Goal: Task Accomplishment & Management: Manage account settings

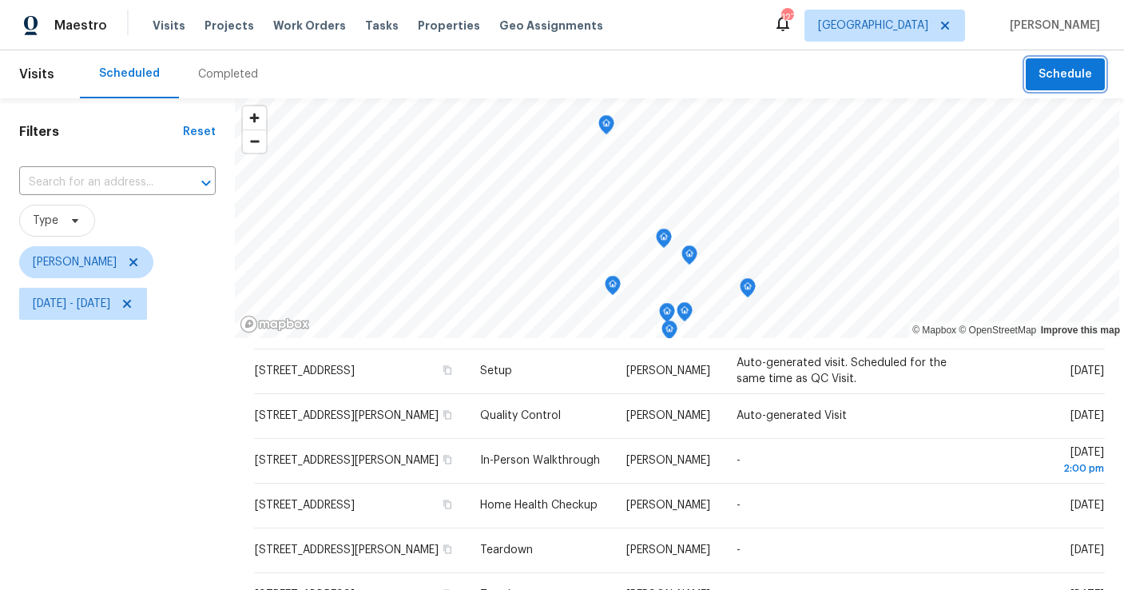
click at [1081, 82] on span "Schedule" at bounding box center [1066, 75] width 54 height 20
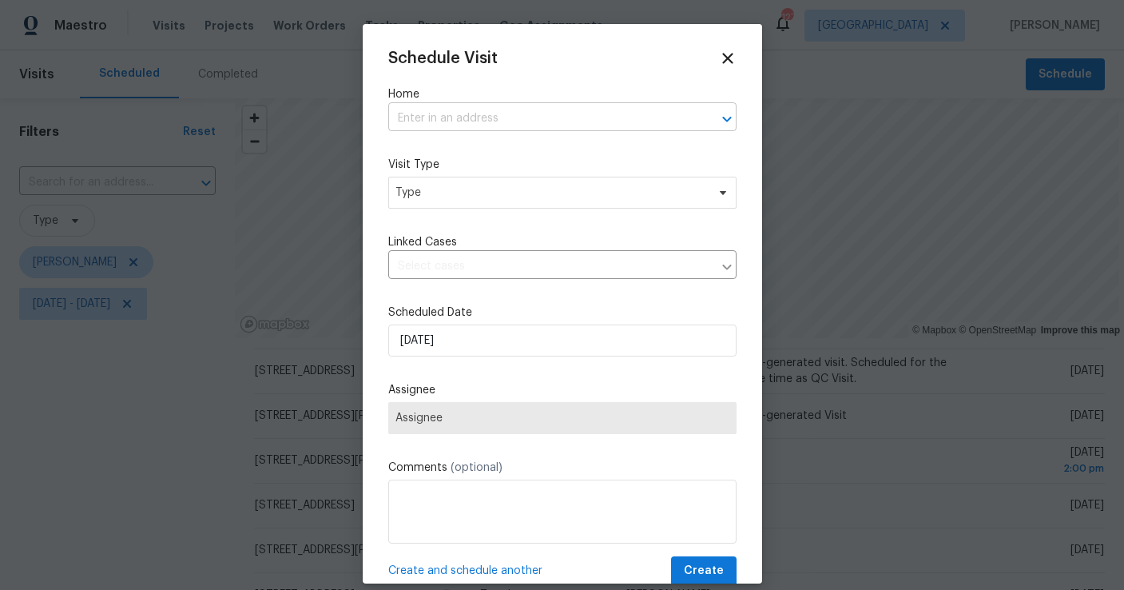
click at [487, 113] on input "text" at bounding box center [540, 118] width 304 height 25
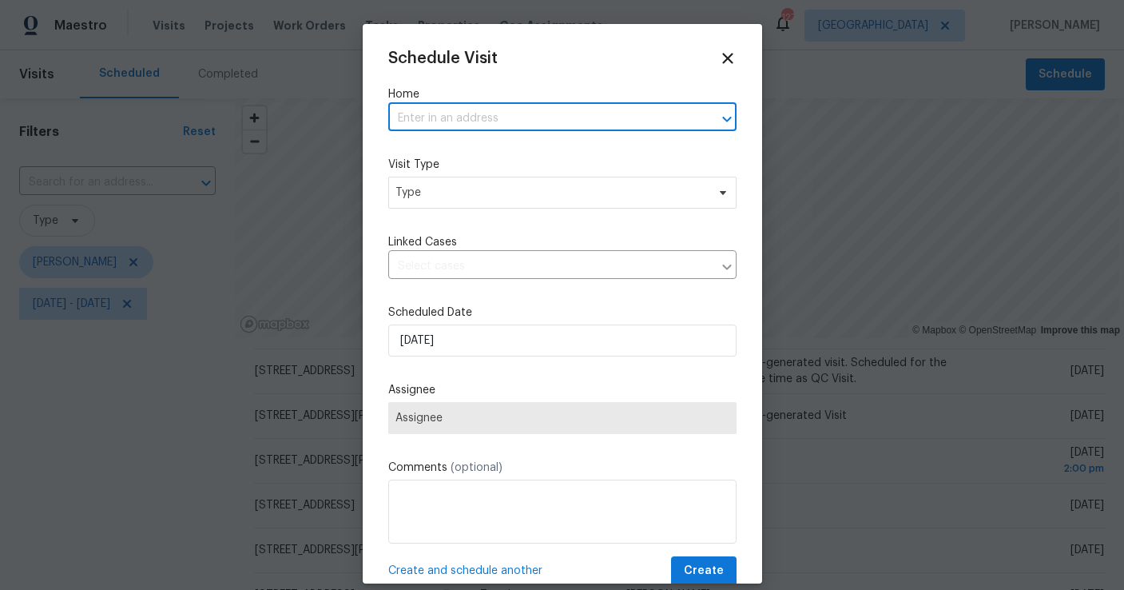
paste input "[STREET_ADDRESS]"
type input "[STREET_ADDRESS]"
click at [513, 154] on li "[STREET_ADDRESS]" at bounding box center [562, 154] width 348 height 26
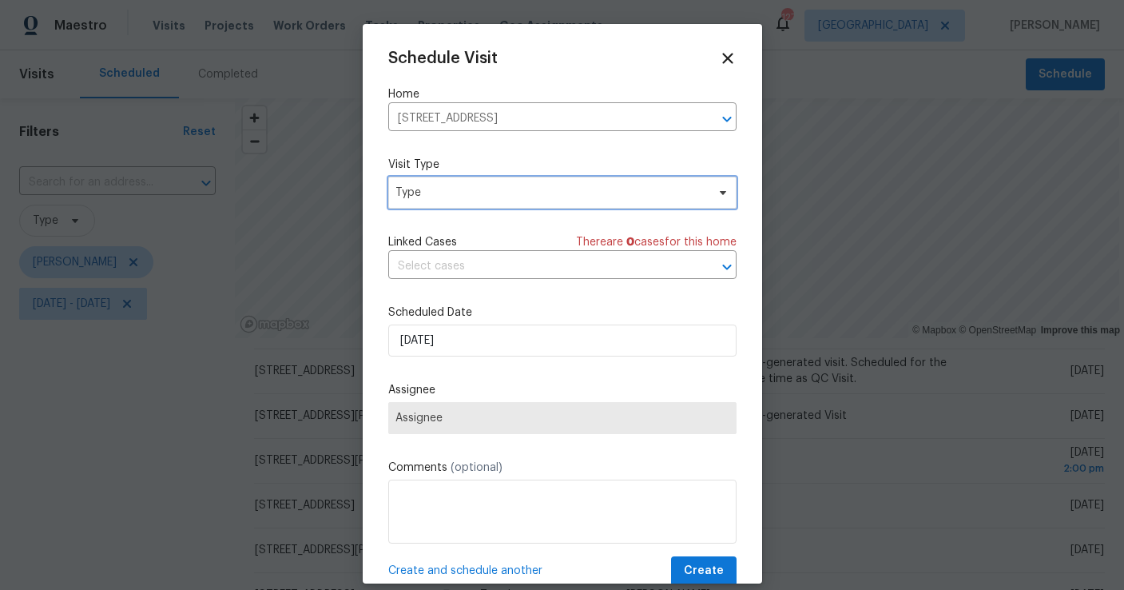
click at [491, 194] on span "Type" at bounding box center [550, 193] width 311 height 16
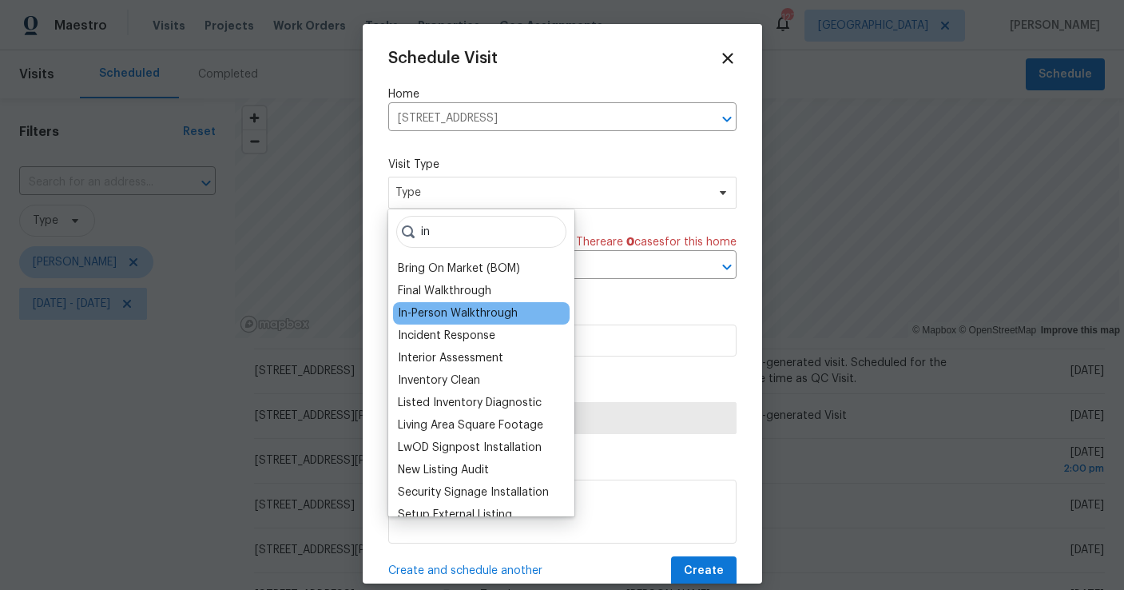
type input "in"
click at [457, 306] on div "In-Person Walkthrough" at bounding box center [458, 313] width 120 height 16
type input "[DATE] 7:22 pm"
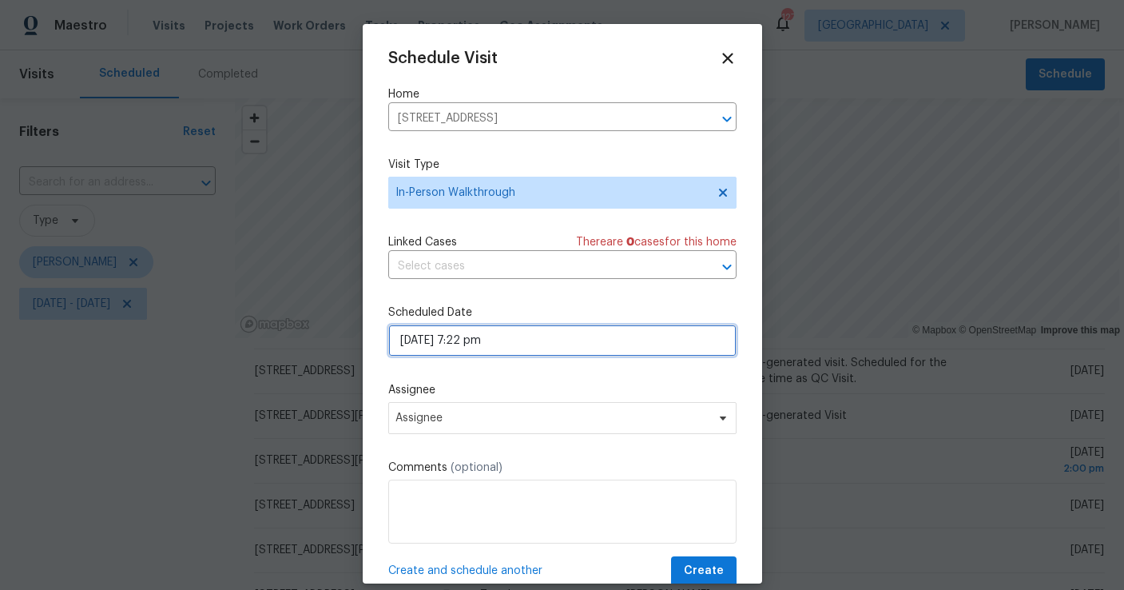
click at [505, 340] on input "[DATE] 7:22 pm" at bounding box center [562, 340] width 348 height 32
select select "pm"
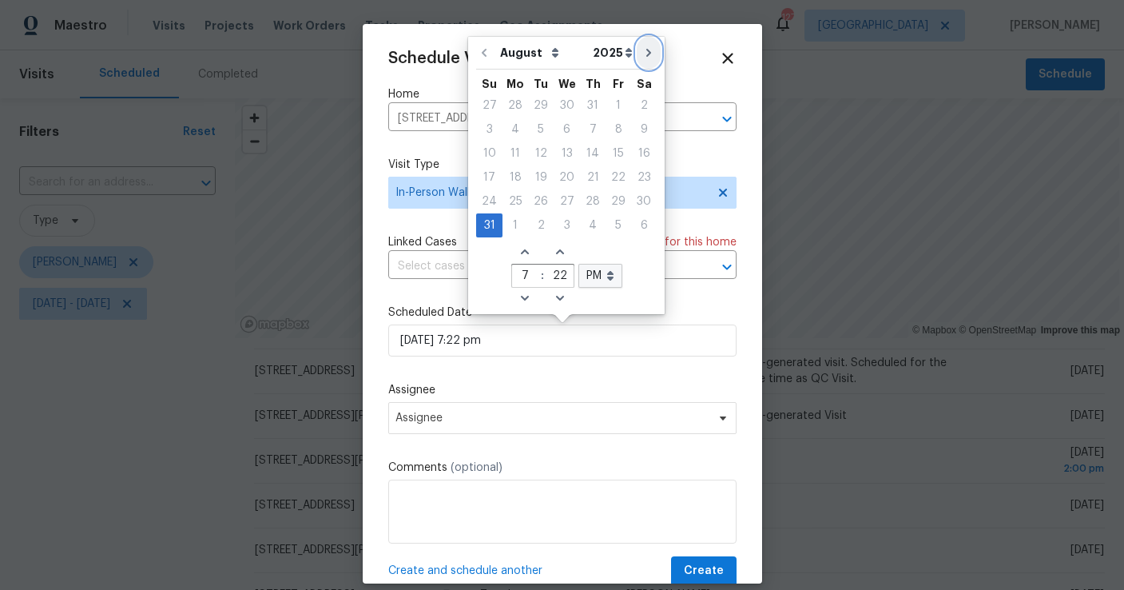
click at [637, 61] on button "Go to next month" at bounding box center [649, 53] width 24 height 32
type input "[DATE] 7:22 pm"
select select "8"
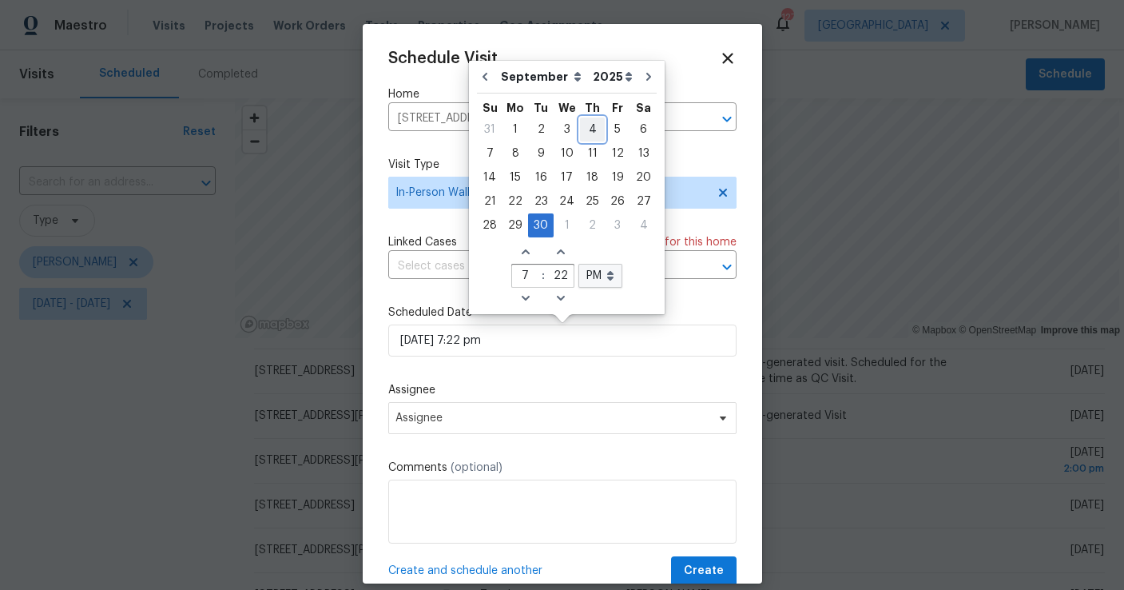
click at [590, 132] on div "4" at bounding box center [592, 129] width 25 height 22
type input "[DATE] 7:22 pm"
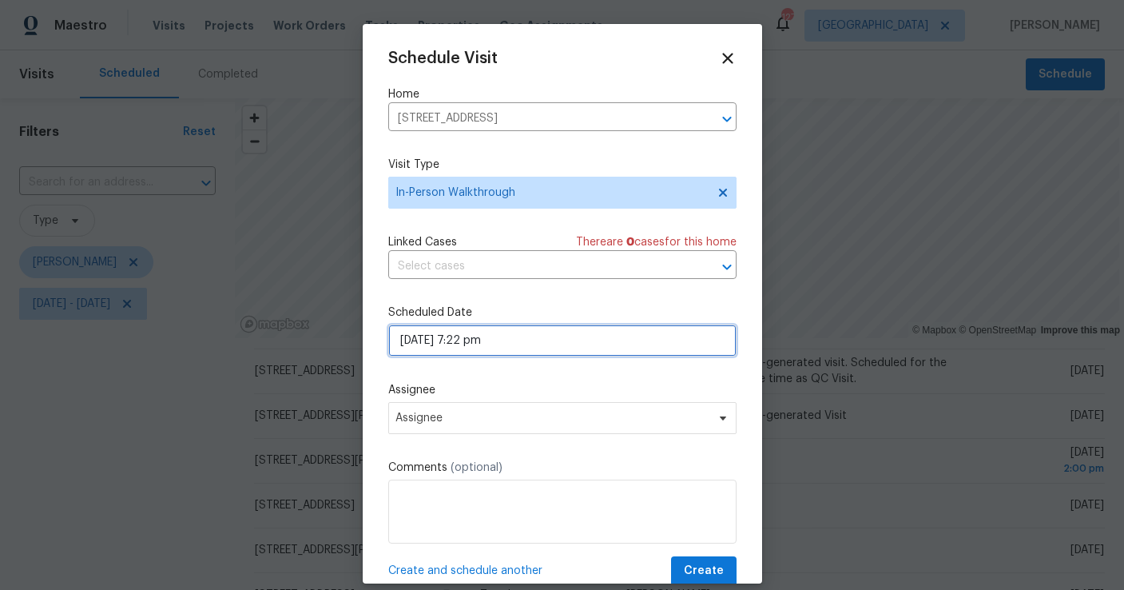
click at [492, 349] on input "[DATE] 7:22 pm" at bounding box center [562, 340] width 348 height 32
select select "8"
select select "pm"
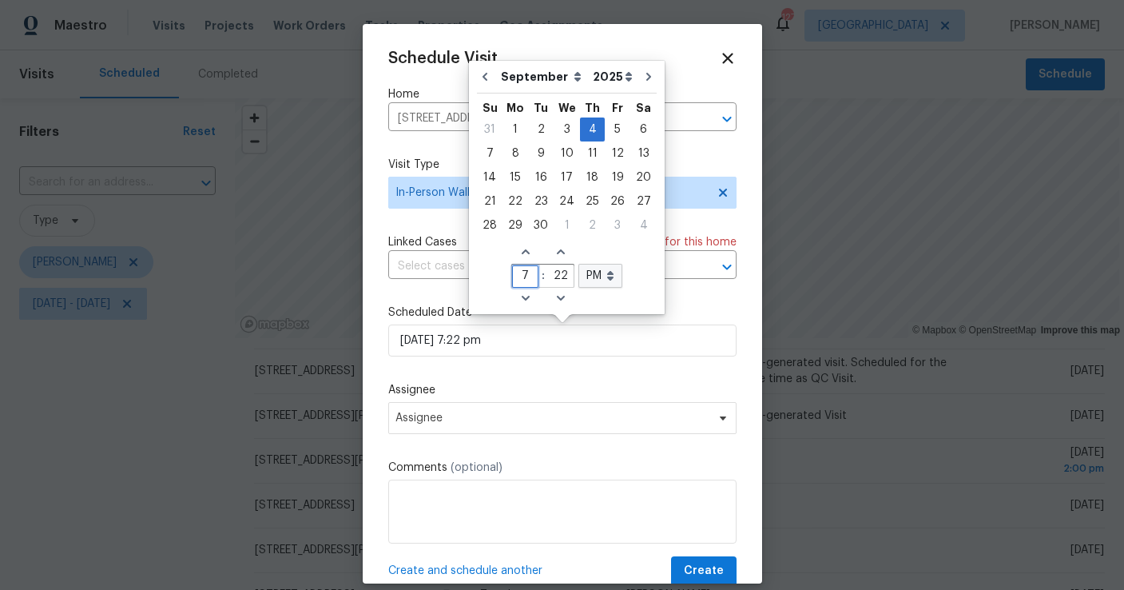
drag, startPoint x: 508, startPoint y: 276, endPoint x: 529, endPoint y: 276, distance: 20.8
click at [529, 276] on input "7" at bounding box center [525, 276] width 26 height 22
type input "2"
type input "[DATE] 2:22 pm"
type input "2"
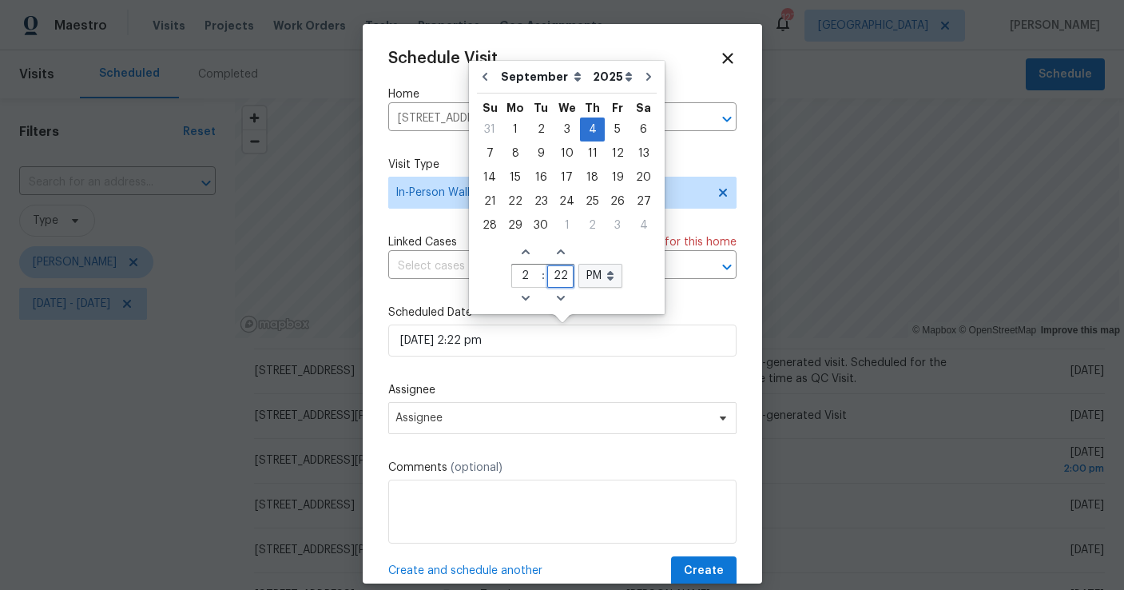
drag, startPoint x: 546, startPoint y: 275, endPoint x: 566, endPoint y: 275, distance: 20.0
click at [566, 275] on input "22" at bounding box center [560, 276] width 26 height 22
type input "00"
type input "[DATE] 2:00 pm"
type input "00"
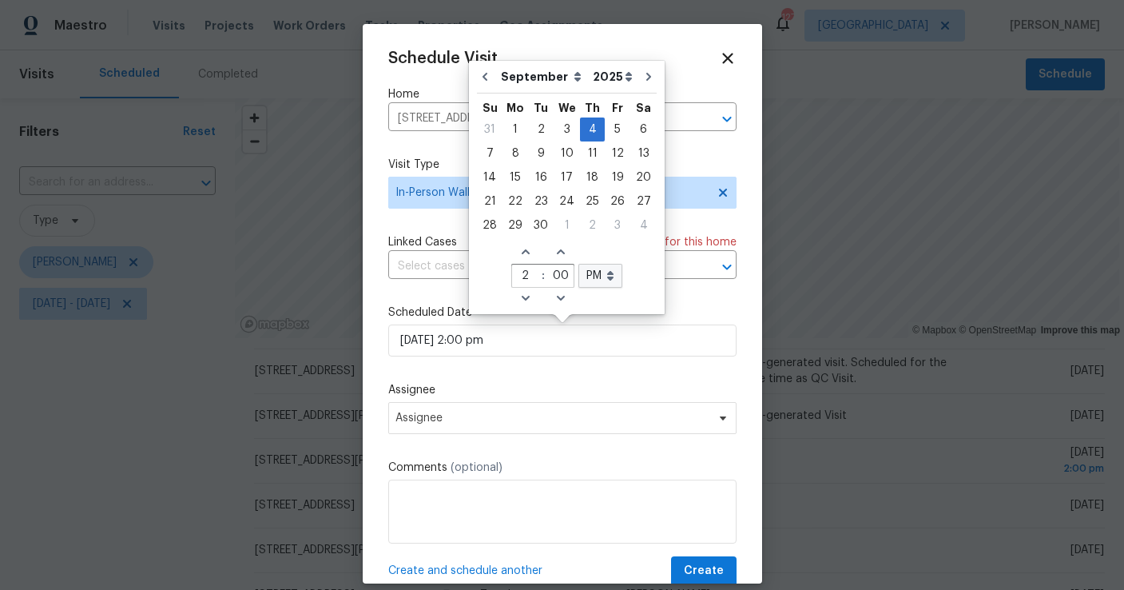
click at [629, 248] on div "August September October November December Open dropdown 2025 2026 Open dropdow…" at bounding box center [567, 187] width 188 height 245
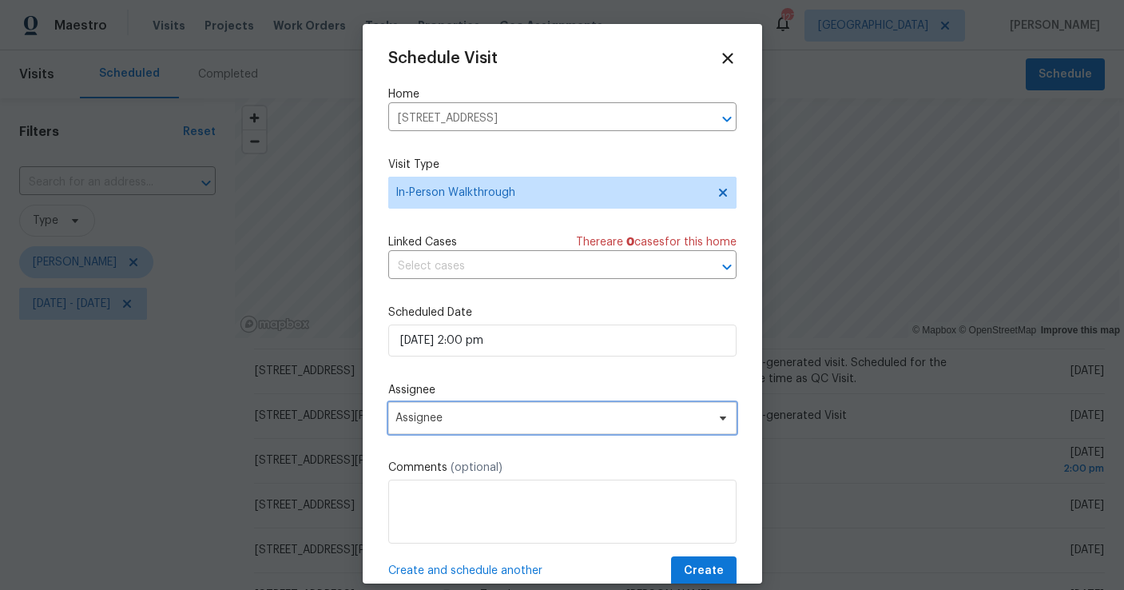
click at [466, 423] on span "Assignee" at bounding box center [551, 417] width 313 height 13
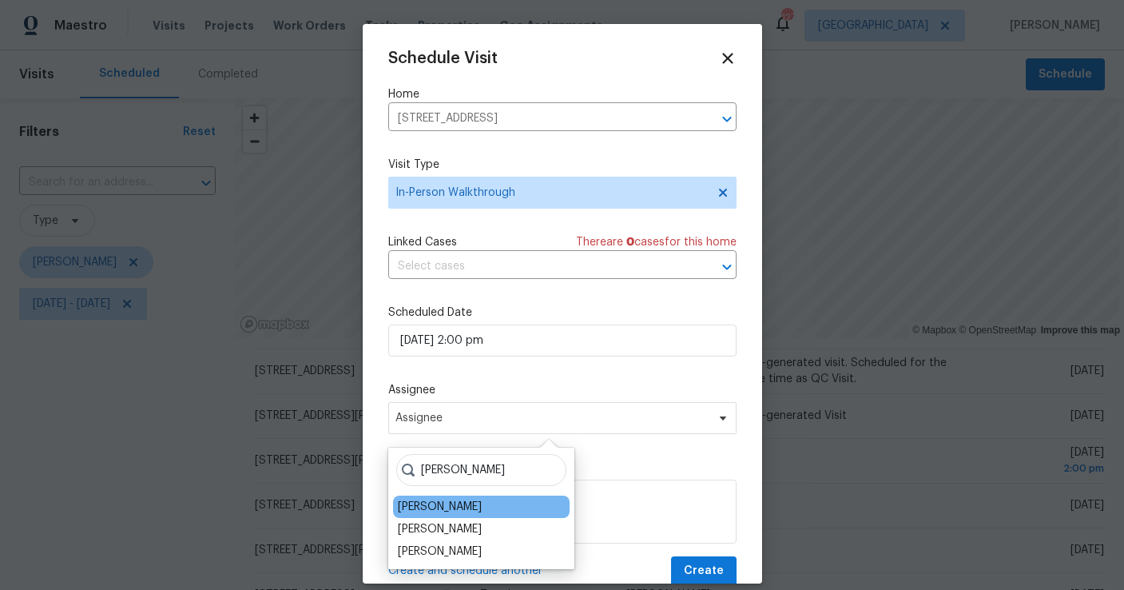
type input "[PERSON_NAME]"
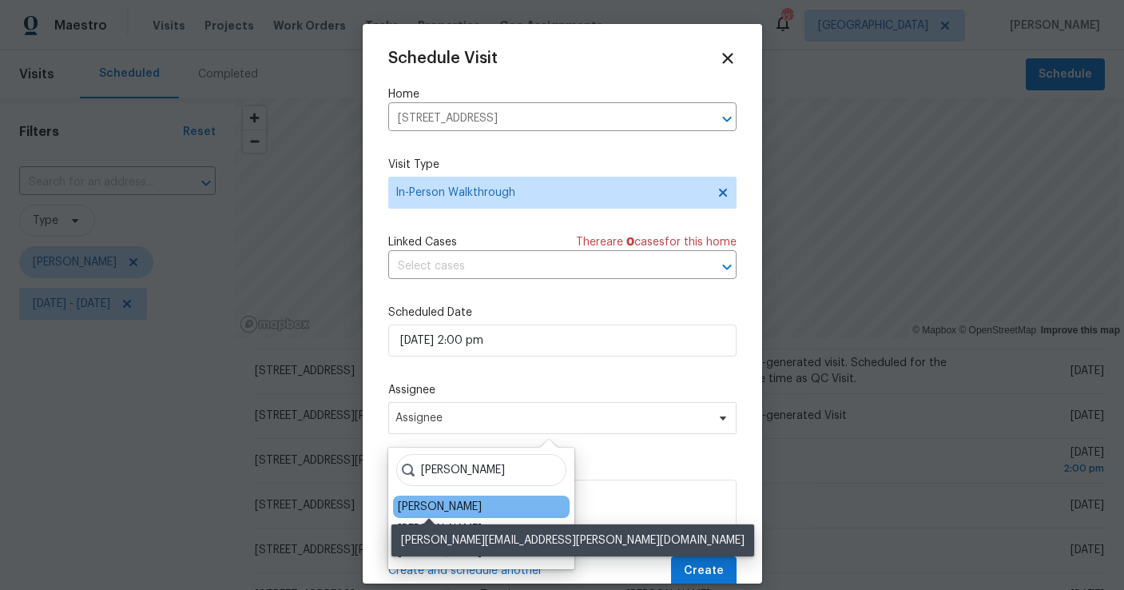
click at [445, 507] on div "[PERSON_NAME]" at bounding box center [440, 507] width 84 height 16
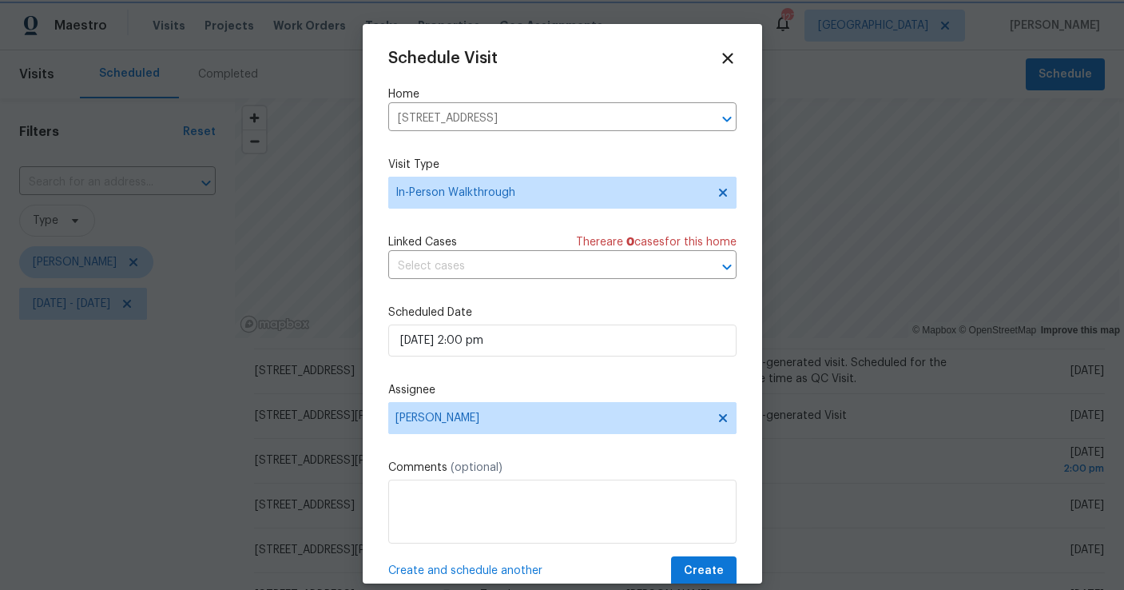
scroll to position [29, 0]
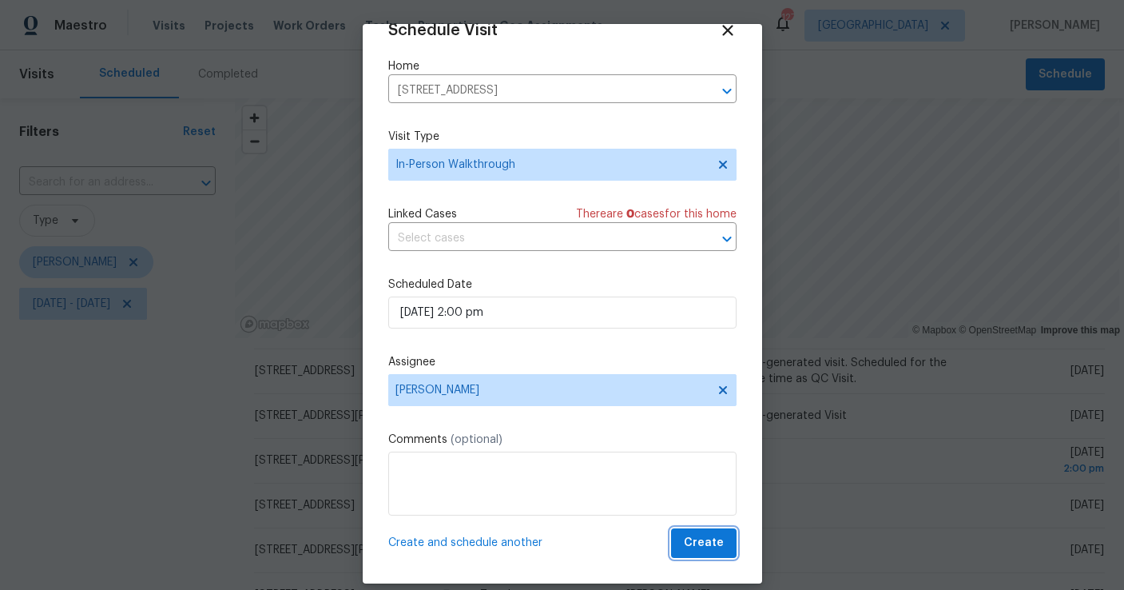
click at [717, 542] on span "Create" at bounding box center [704, 543] width 40 height 20
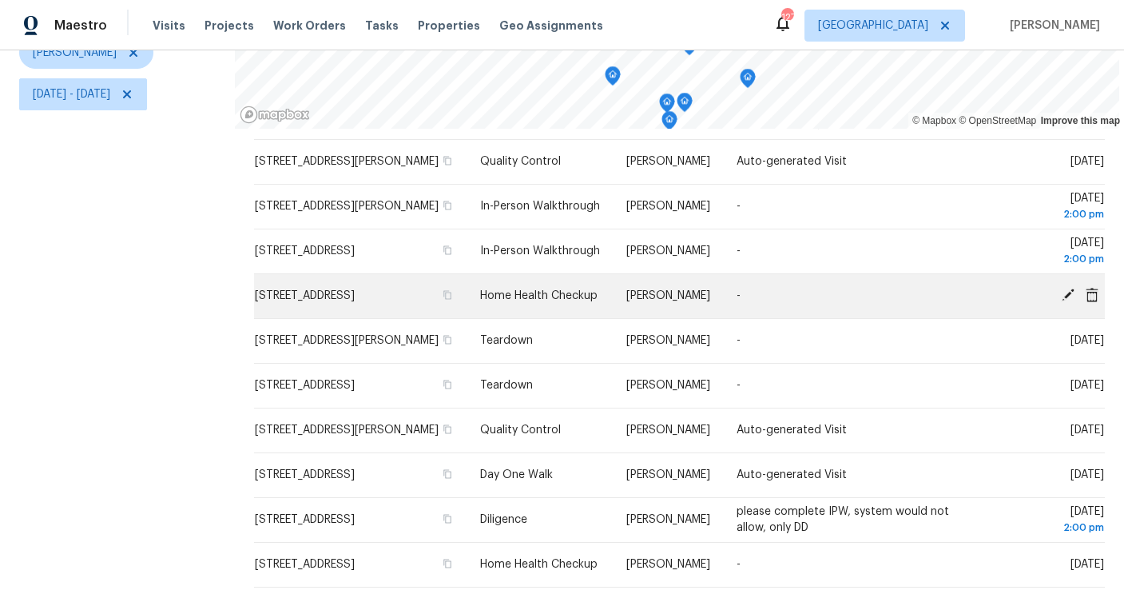
scroll to position [220, 0]
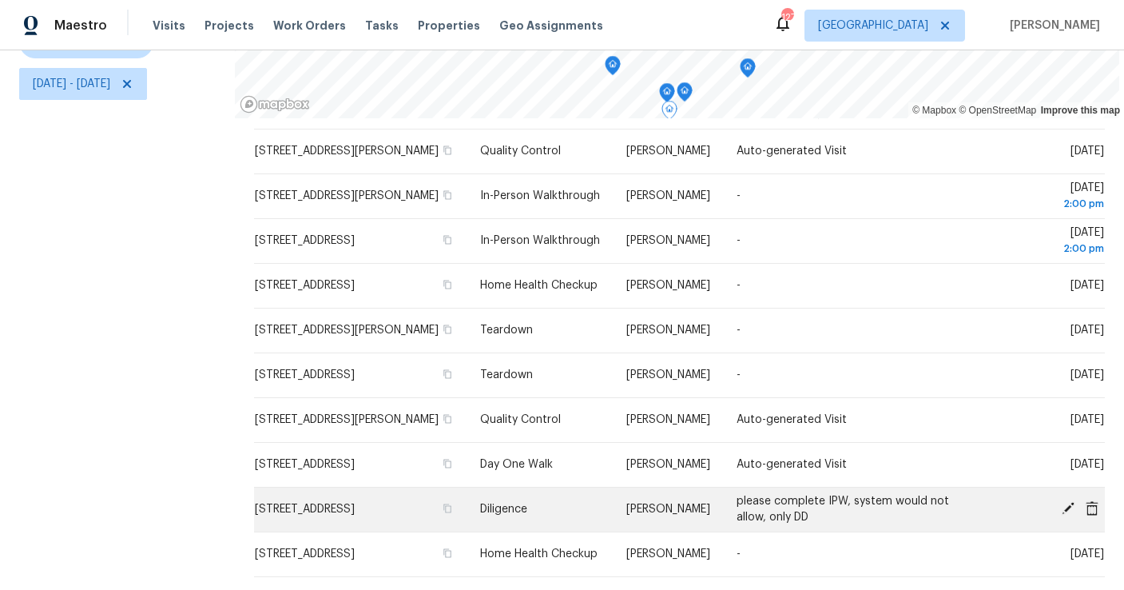
click at [1094, 506] on icon at bounding box center [1092, 507] width 13 height 14
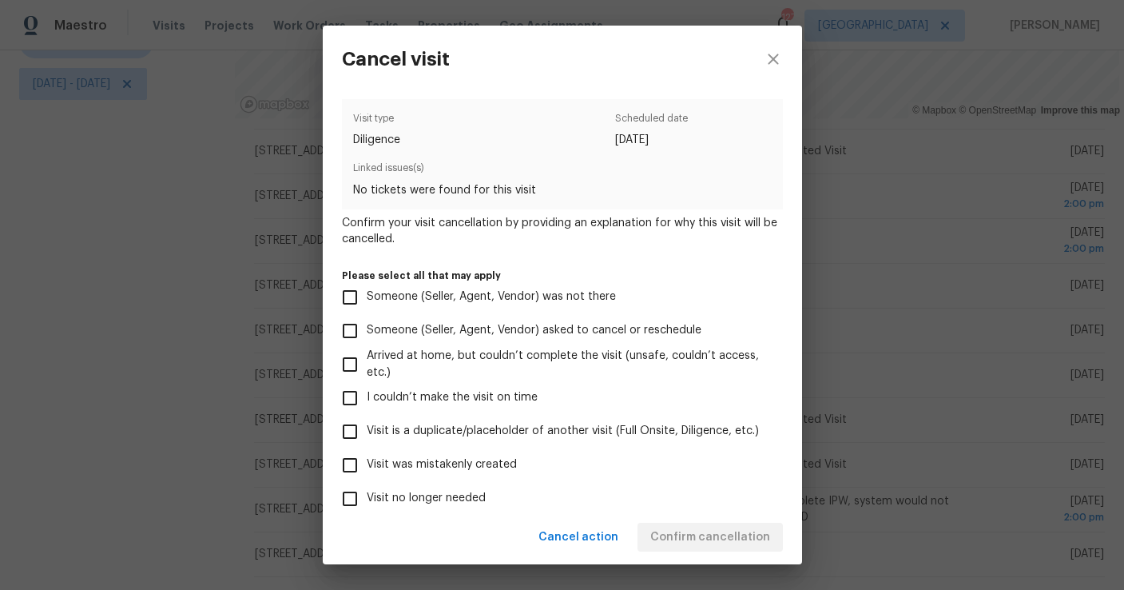
scroll to position [75, 0]
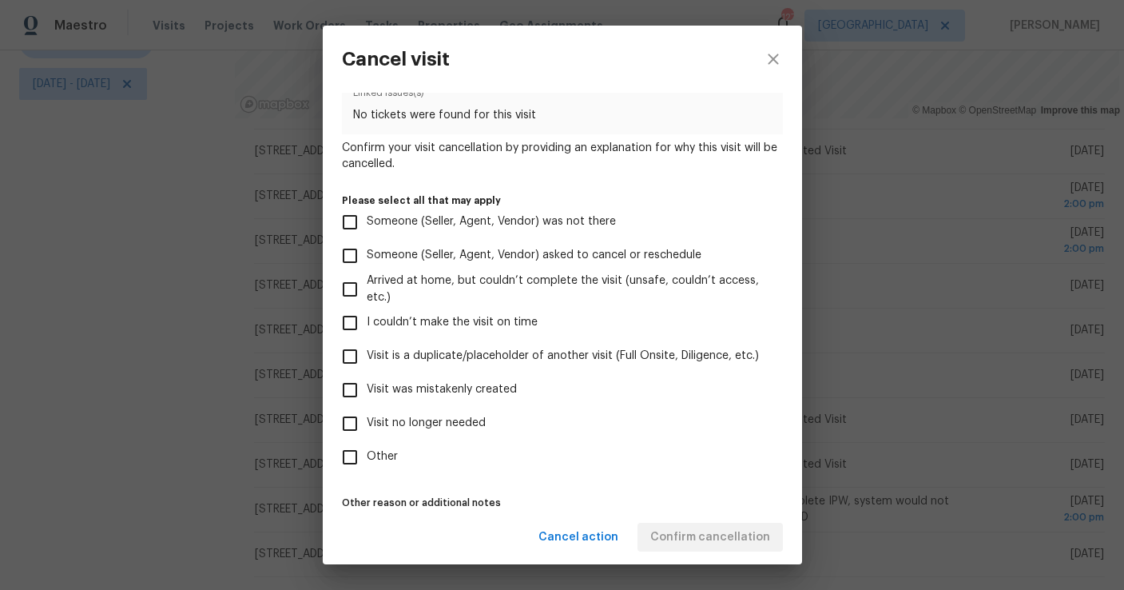
click at [447, 432] on label "Visit no longer needed" at bounding box center [551, 424] width 437 height 34
click at [367, 432] on input "Visit no longer needed" at bounding box center [350, 424] width 34 height 34
checkbox input "true"
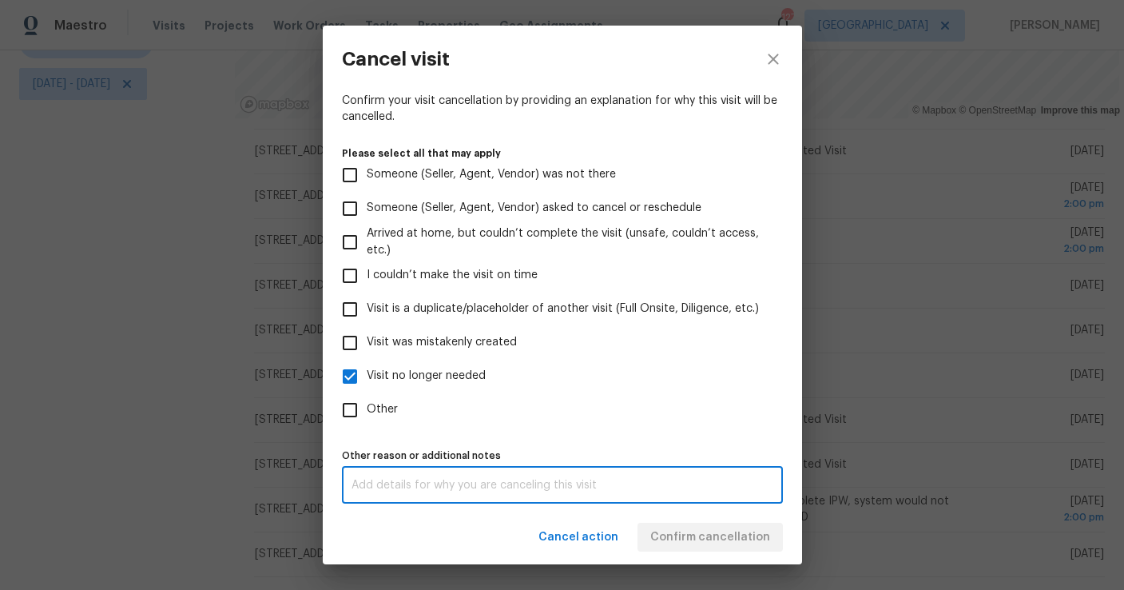
click at [560, 479] on textarea at bounding box center [563, 484] width 422 height 11
type textarea "i was able to schedule an ipw instead of the dv"
click at [606, 432] on div "Visit type Diligence Scheduled date [DATE] Linked issues(s) No tickets were fou…" at bounding box center [562, 240] width 441 height 526
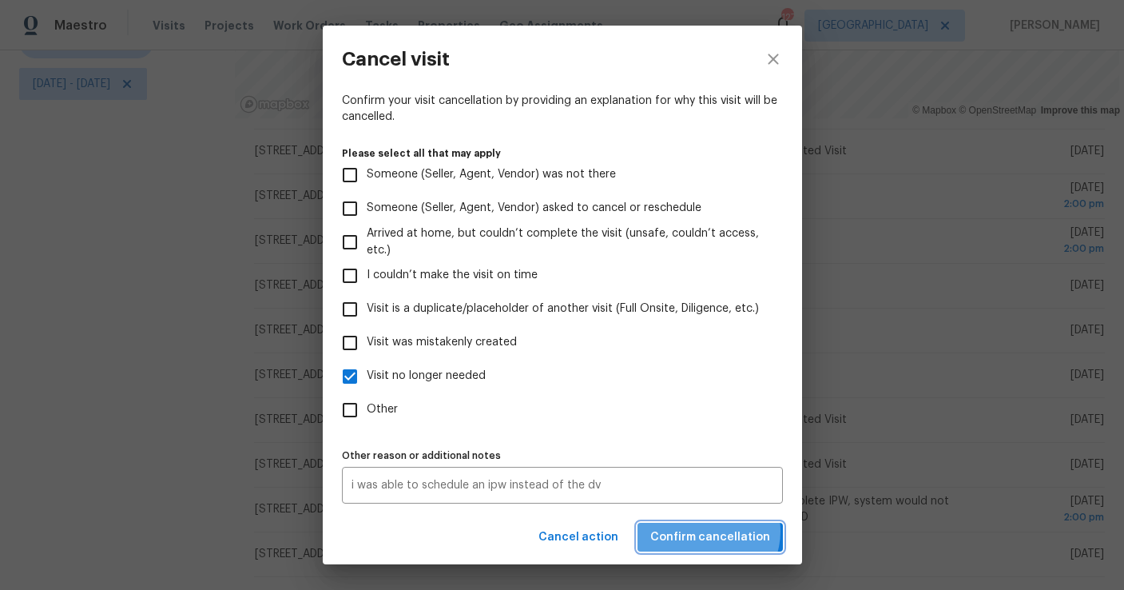
click at [715, 530] on span "Confirm cancellation" at bounding box center [710, 537] width 120 height 20
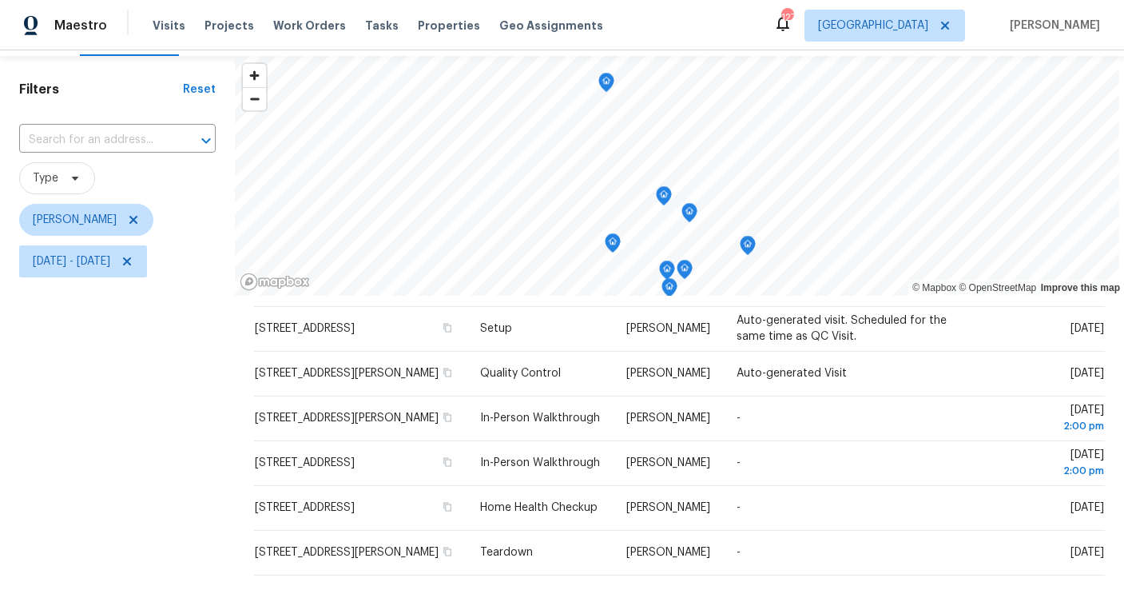
scroll to position [0, 0]
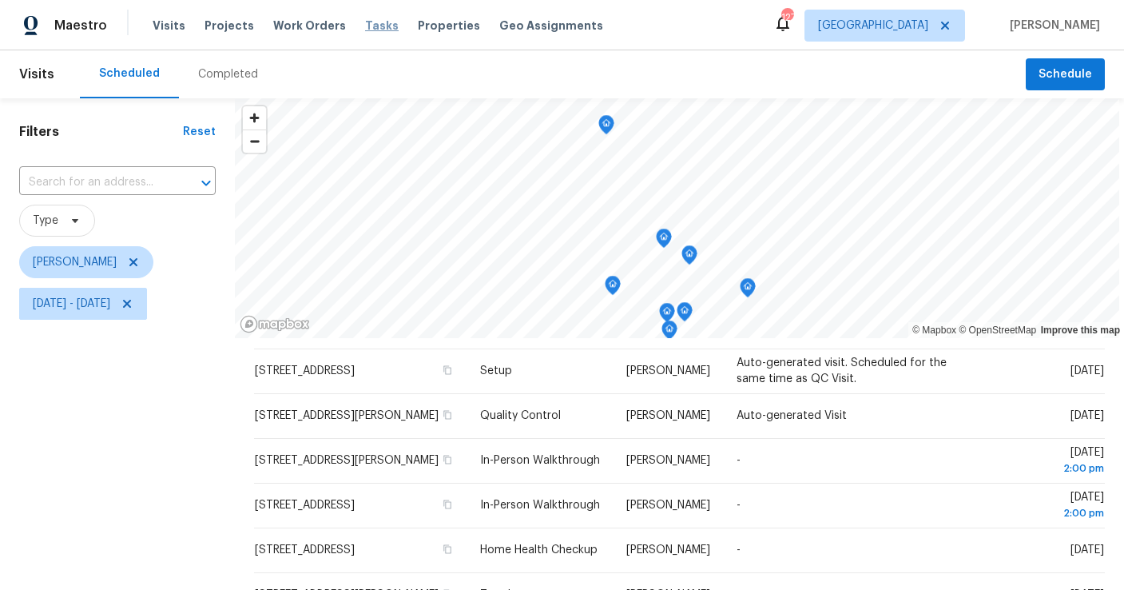
click at [365, 25] on span "Tasks" at bounding box center [382, 25] width 34 height 11
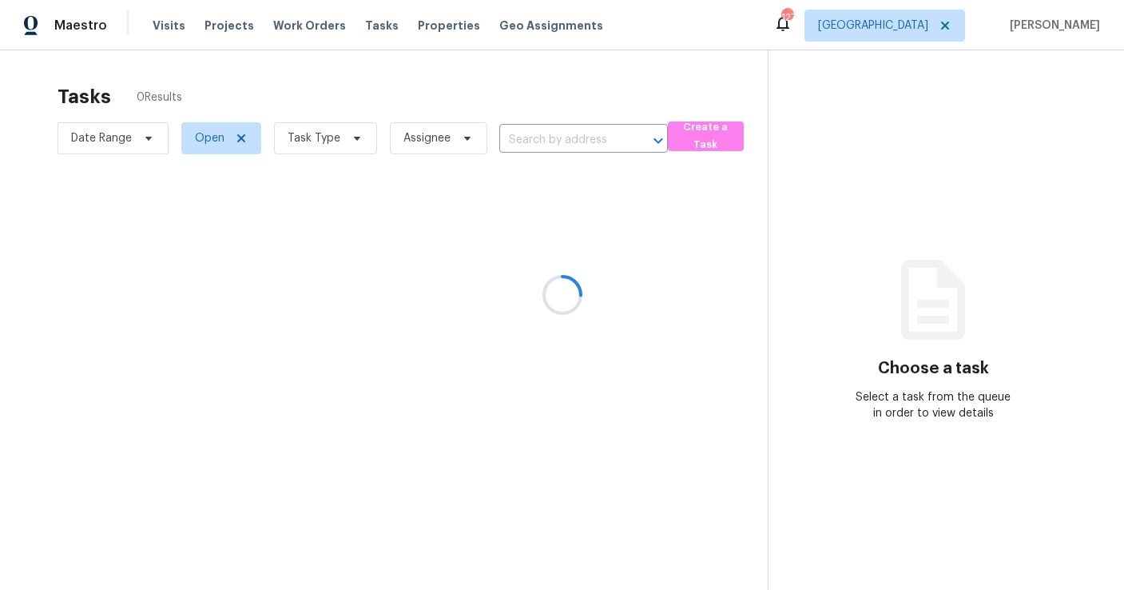
click at [325, 143] on div at bounding box center [562, 295] width 1124 height 590
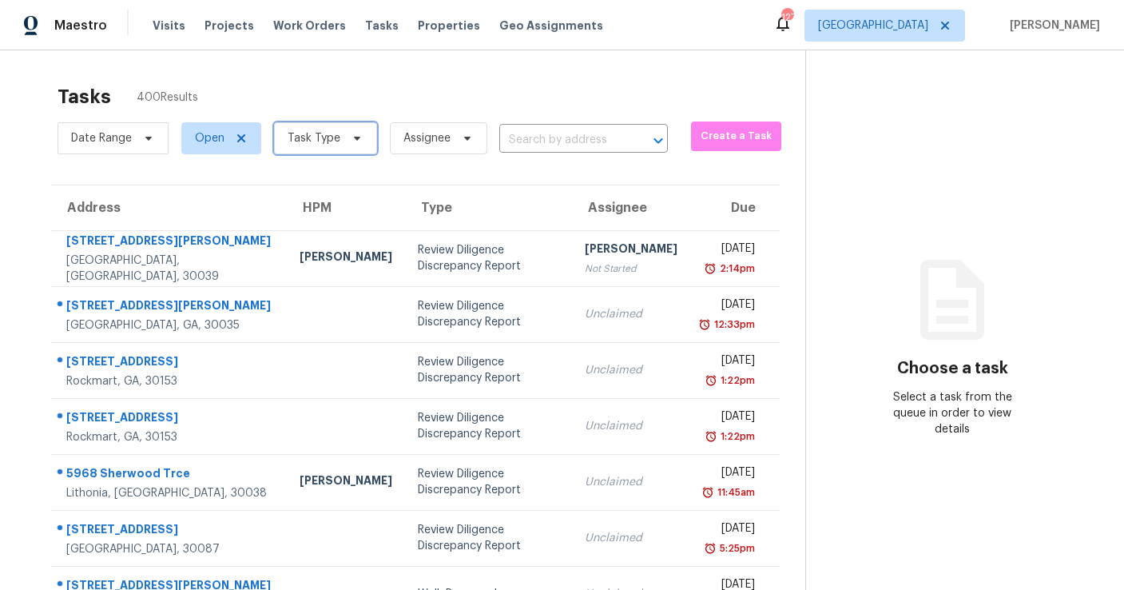
click at [323, 138] on span "Task Type" at bounding box center [314, 138] width 53 height 16
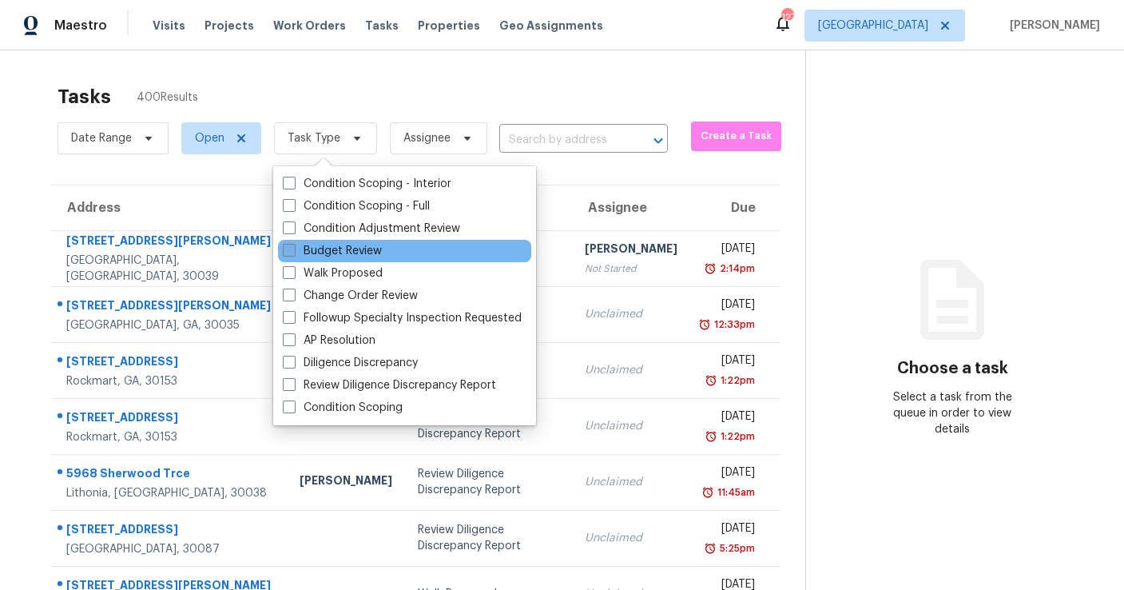
click at [331, 250] on label "Budget Review" at bounding box center [332, 251] width 99 height 16
click at [293, 250] on input "Budget Review" at bounding box center [288, 248] width 10 height 10
checkbox input "true"
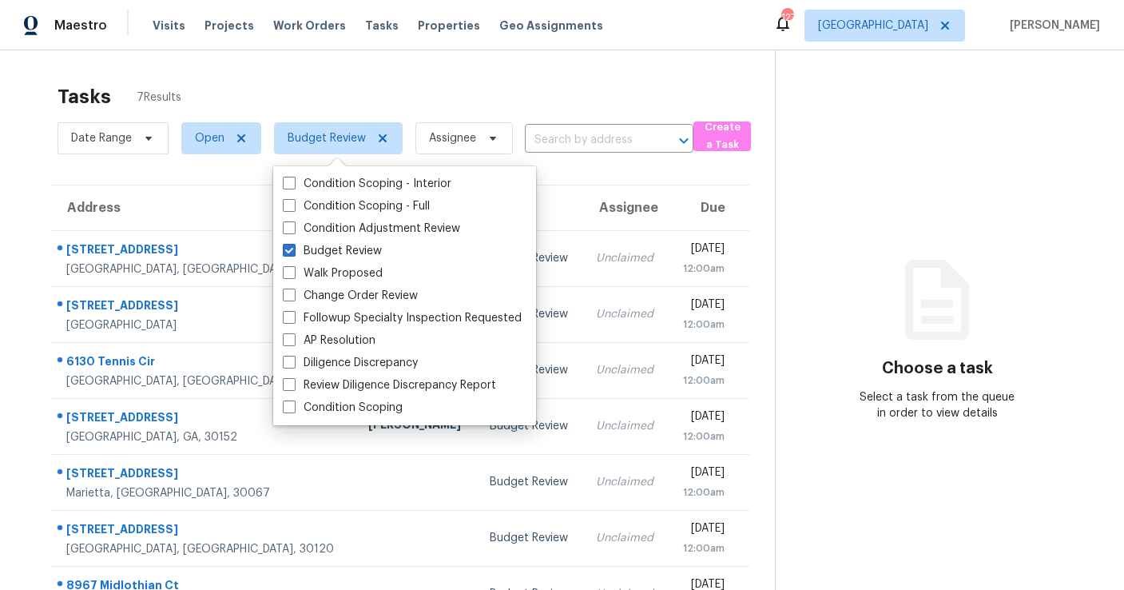
click at [379, 85] on div "Tasks 7 Results" at bounding box center [416, 97] width 717 height 42
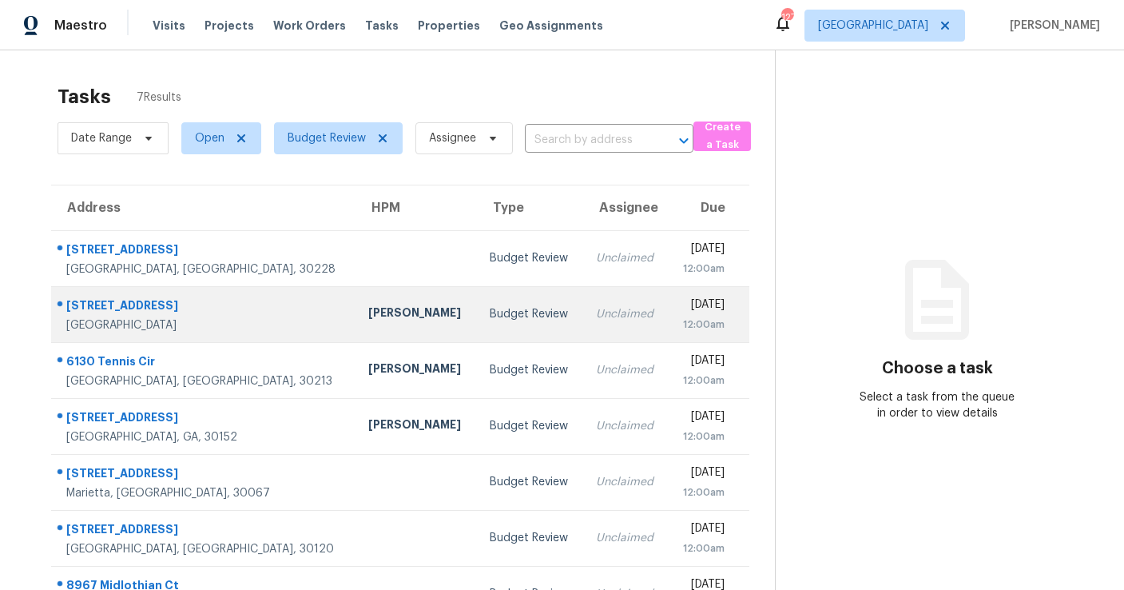
scroll to position [50, 0]
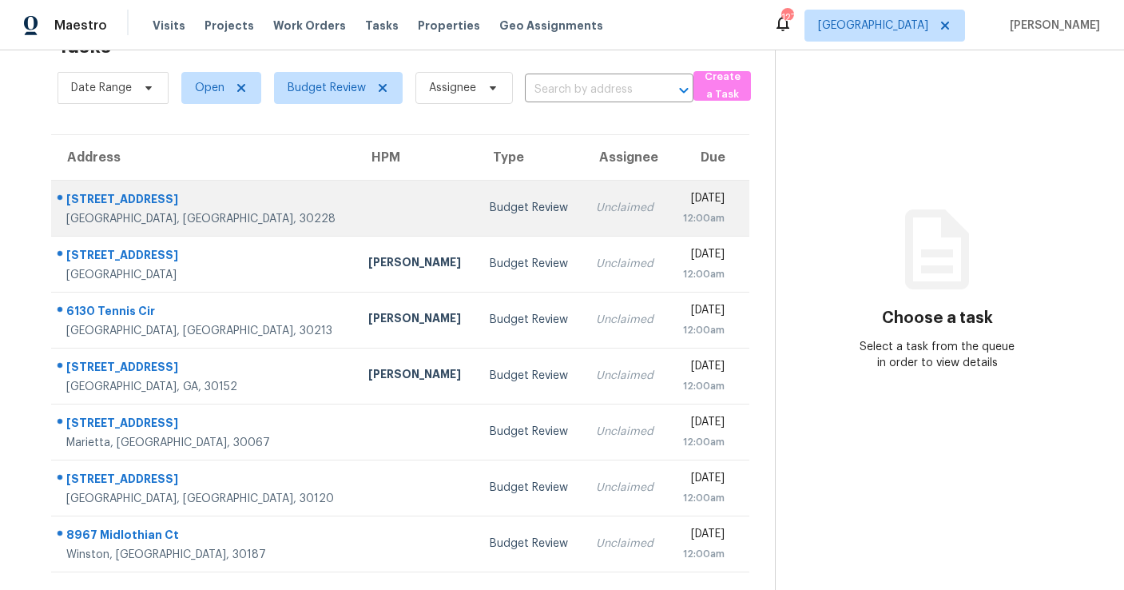
click at [477, 228] on td "Budget Review" at bounding box center [530, 208] width 106 height 56
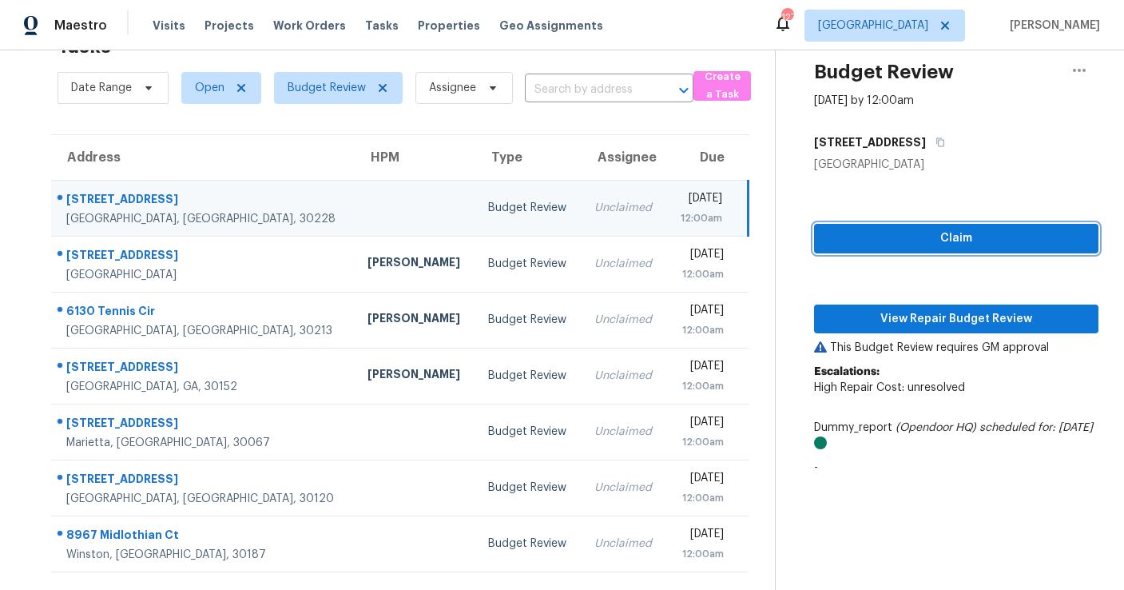
click at [935, 240] on span "Claim" at bounding box center [956, 238] width 259 height 20
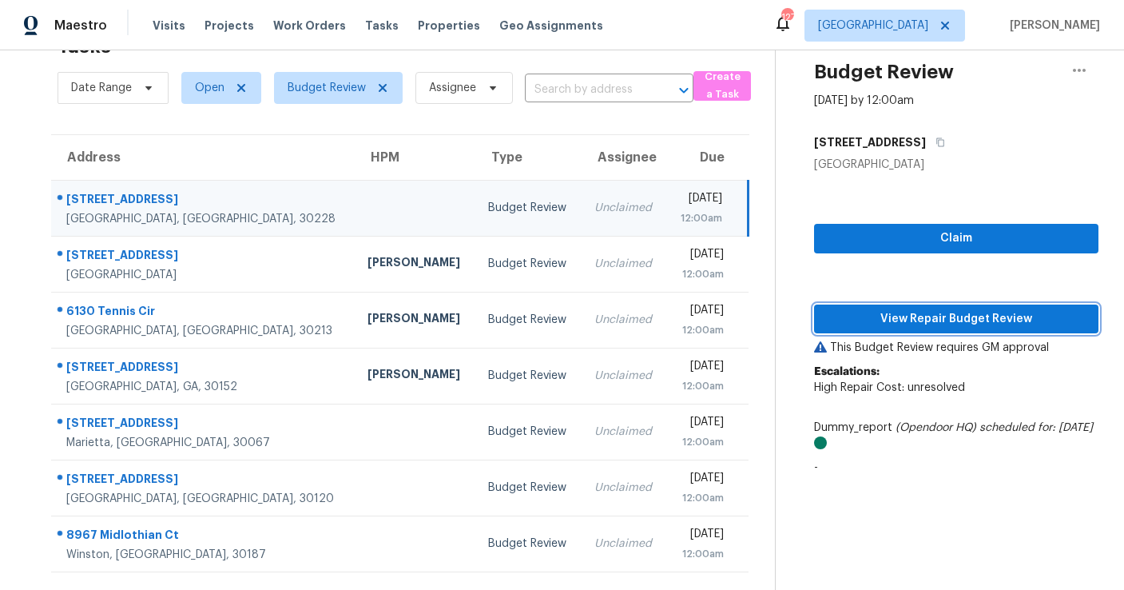
click at [912, 313] on span "View Repair Budget Review" at bounding box center [956, 319] width 259 height 20
